Goal: Transaction & Acquisition: Purchase product/service

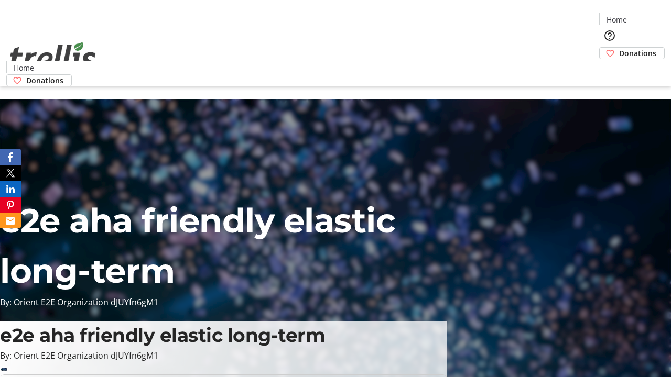
click at [619, 48] on span "Donations" at bounding box center [637, 53] width 37 height 11
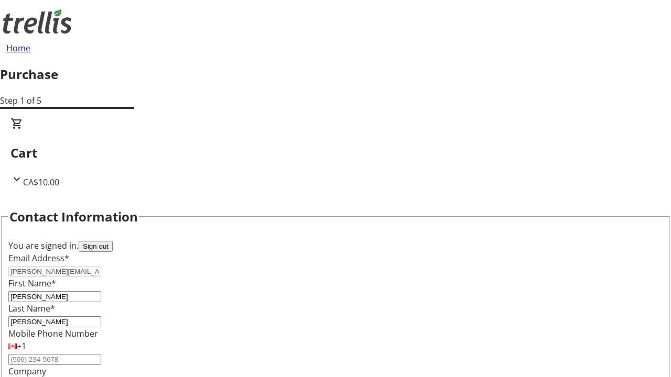
select select "BC"
select select "CA"
type input "V1Y 0C2"
